Goal: Task Accomplishment & Management: Manage account settings

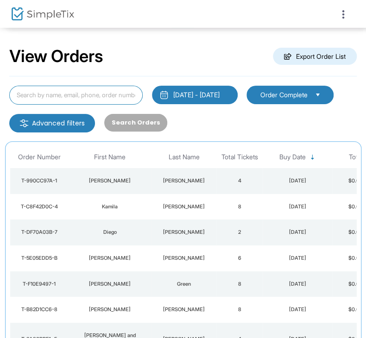
click at [99, 88] on input at bounding box center [76, 95] width 134 height 19
click at [222, 194] on td "4" at bounding box center [240, 181] width 46 height 26
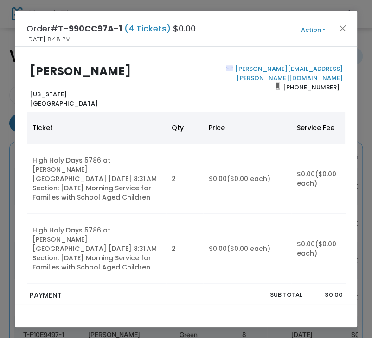
click at [303, 29] on button "Action" at bounding box center [313, 30] width 56 height 10
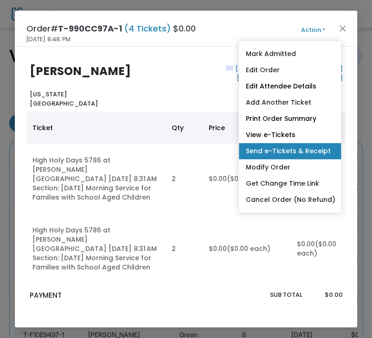
click at [306, 145] on link "Send e-Tickets & Receipt" at bounding box center [290, 151] width 102 height 16
type input "[PERSON_NAME][EMAIL_ADDRESS][PERSON_NAME][DOMAIN_NAME]"
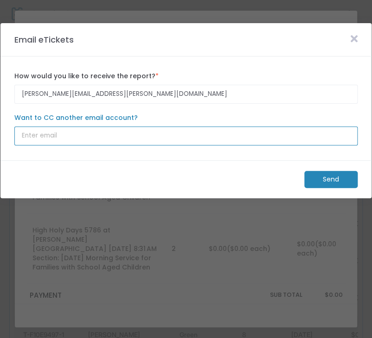
click at [213, 136] on input "Want to CC another email account?" at bounding box center [185, 136] width 343 height 19
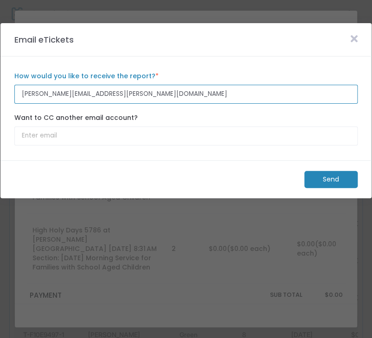
click at [208, 95] on input "[PERSON_NAME][EMAIL_ADDRESS][PERSON_NAME][DOMAIN_NAME]" at bounding box center [185, 94] width 343 height 19
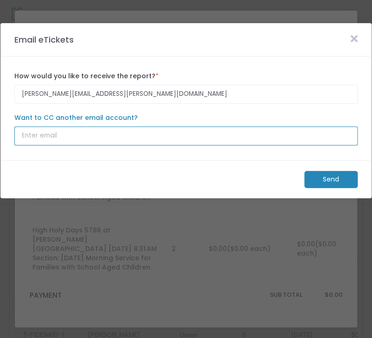
click at [184, 143] on input "Want to CC another email account?" at bounding box center [185, 136] width 343 height 19
paste input "[EMAIL_ADDRESS][DOMAIN_NAME]"
type input "[EMAIL_ADDRESS][DOMAIN_NAME]"
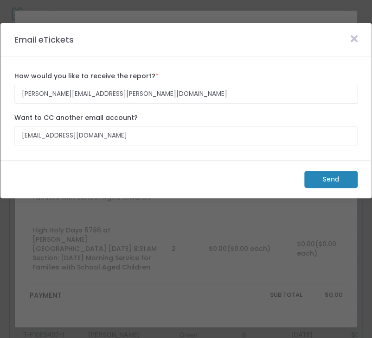
click at [314, 180] on m-button "Send" at bounding box center [330, 179] width 53 height 17
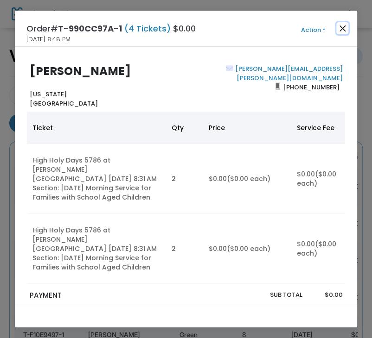
click at [345, 25] on button "Close" at bounding box center [342, 28] width 12 height 12
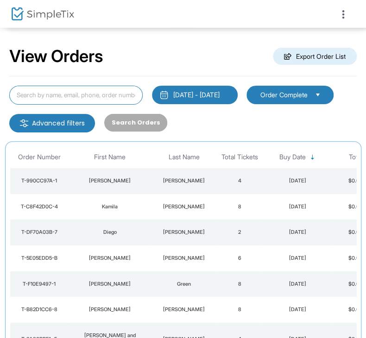
click at [96, 97] on input at bounding box center [76, 95] width 134 height 19
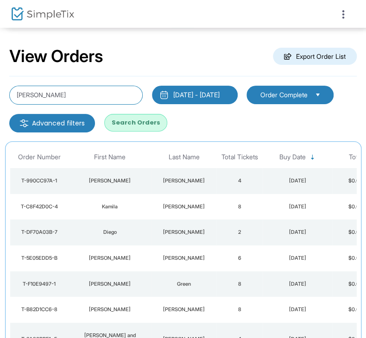
type input "[PERSON_NAME]"
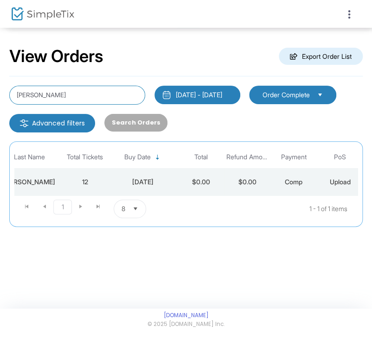
scroll to position [0, 160]
click at [252, 171] on td "$0.00" at bounding box center [246, 182] width 46 height 28
